Goal: Find specific page/section: Find specific page/section

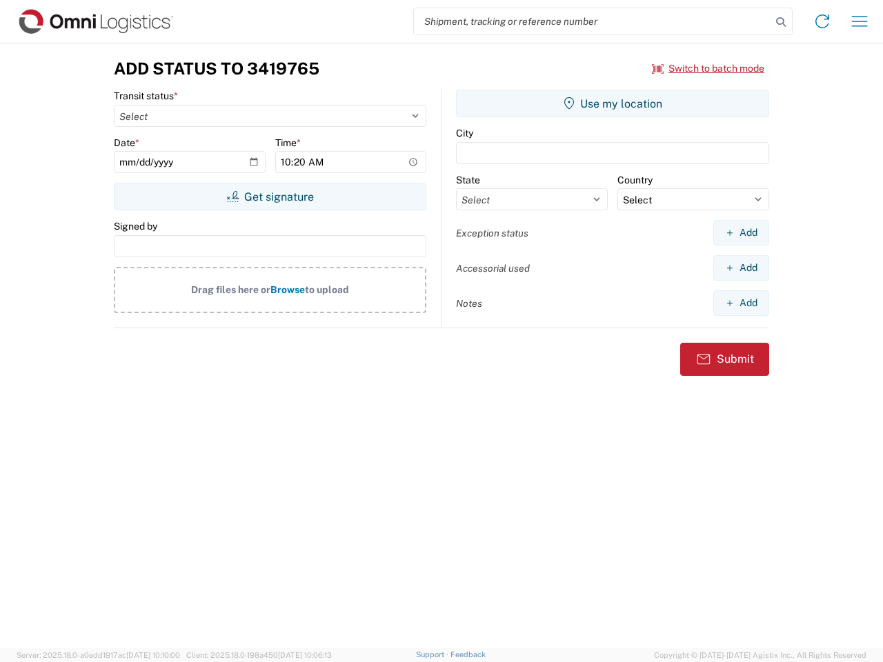
click at [593, 21] on input "search" at bounding box center [592, 21] width 357 height 26
click at [781, 22] on icon at bounding box center [780, 21] width 19 height 19
click at [822, 21] on icon at bounding box center [822, 21] width 22 height 22
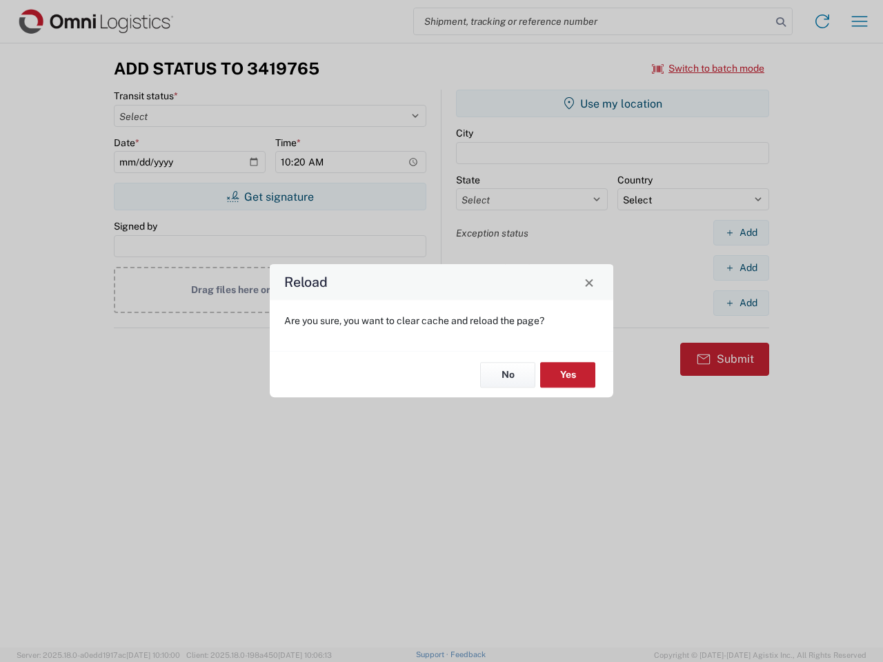
click at [860, 21] on div "Reload Are you sure, you want to clear cache and reload the page? No Yes" at bounding box center [441, 331] width 883 height 662
click at [709, 68] on div "Reload Are you sure, you want to clear cache and reload the page? No Yes" at bounding box center [441, 331] width 883 height 662
click at [270, 197] on div "Reload Are you sure, you want to clear cache and reload the page? No Yes" at bounding box center [441, 331] width 883 height 662
click at [613, 103] on div "Reload Are you sure, you want to clear cache and reload the page? No Yes" at bounding box center [441, 331] width 883 height 662
click at [741, 233] on div "Reload Are you sure, you want to clear cache and reload the page? No Yes" at bounding box center [441, 331] width 883 height 662
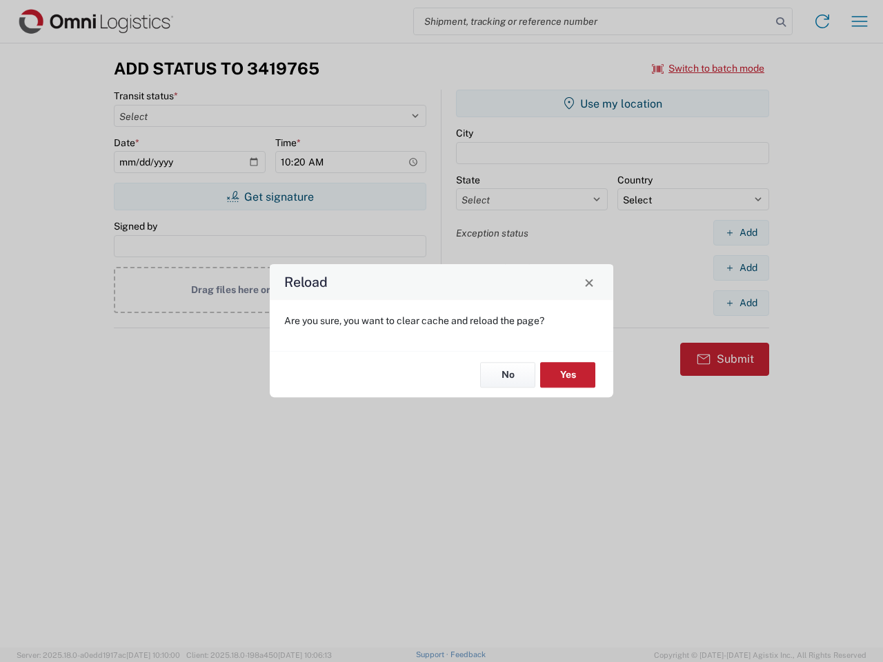
click at [741, 268] on div "Reload Are you sure, you want to clear cache and reload the page? No Yes" at bounding box center [441, 331] width 883 height 662
click at [741, 303] on div "Reload Are you sure, you want to clear cache and reload the page? No Yes" at bounding box center [441, 331] width 883 height 662
